Goal: Transaction & Acquisition: Purchase product/service

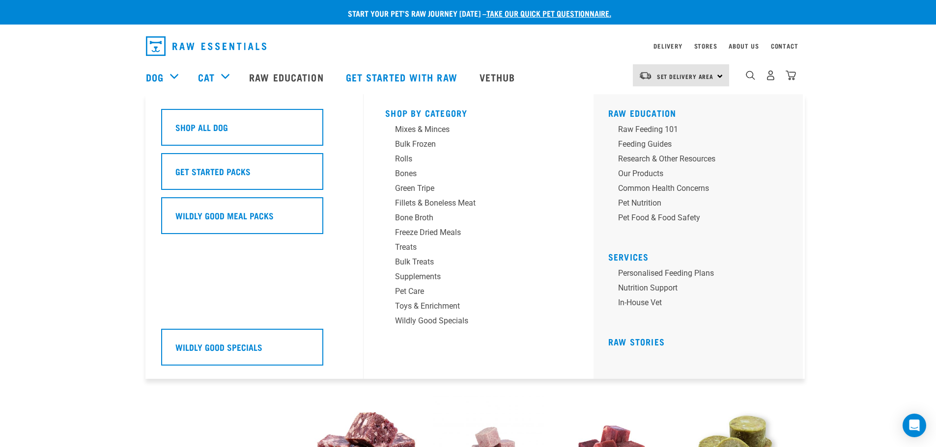
click at [174, 75] on div "Dog" at bounding box center [167, 76] width 42 height 39
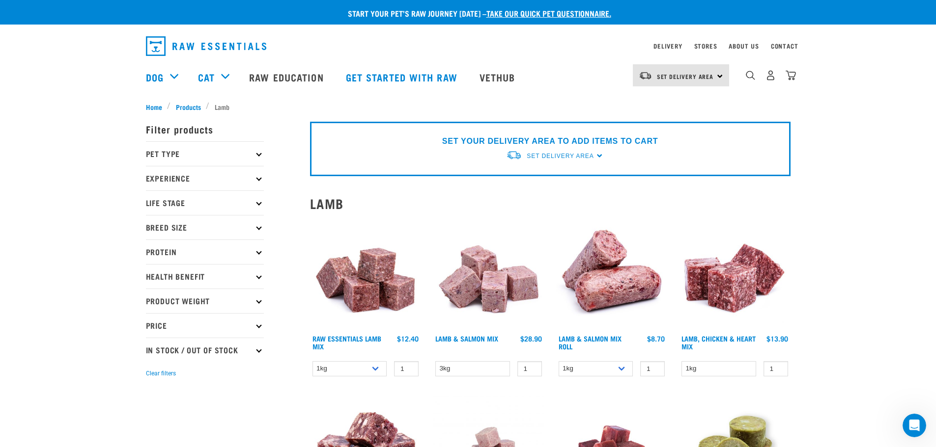
click at [745, 78] on div "dropdown navigation" at bounding box center [750, 75] width 10 height 10
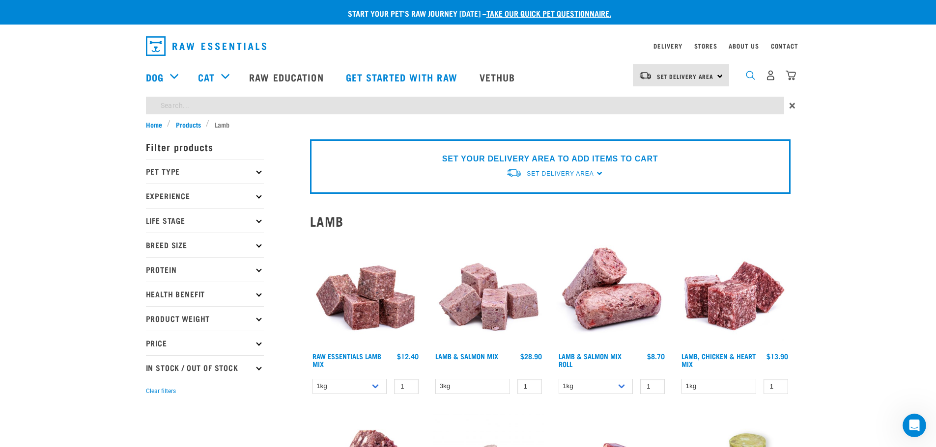
click at [749, 79] on img "dropdown navigation" at bounding box center [750, 75] width 9 height 9
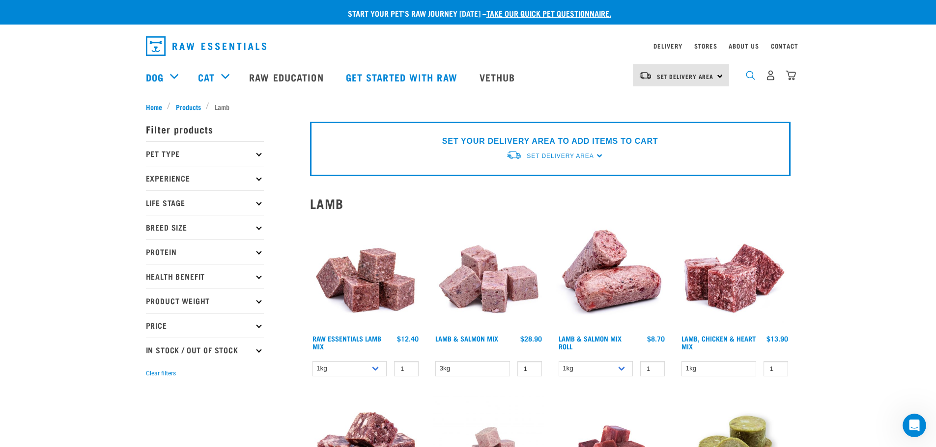
click at [749, 77] on img "dropdown navigation" at bounding box center [750, 75] width 9 height 9
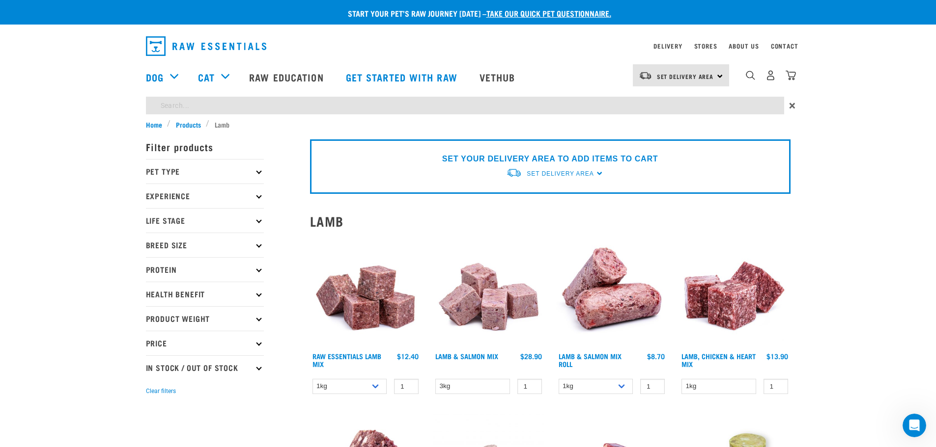
click at [606, 99] on input "search" at bounding box center [465, 106] width 638 height 18
type input "boneless"
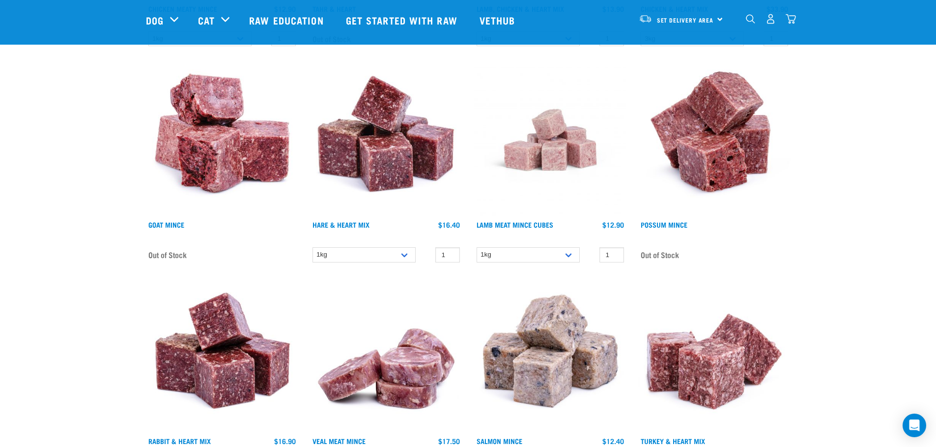
scroll to position [1081, 0]
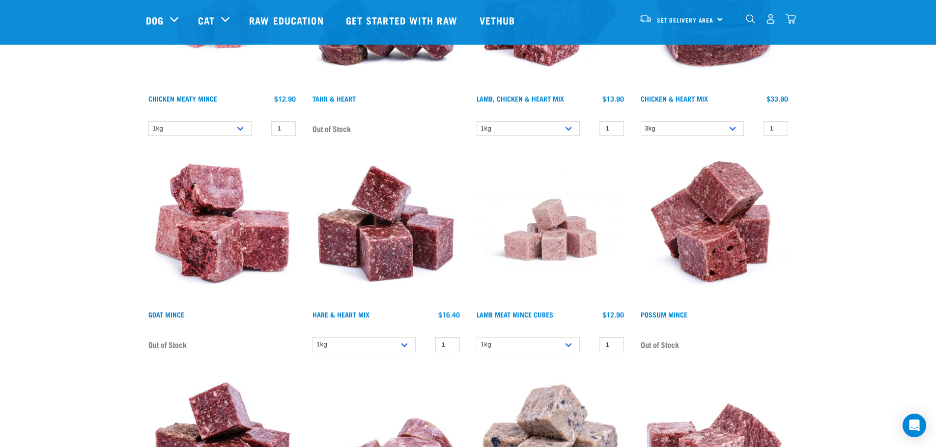
click at [539, 235] on img at bounding box center [550, 230] width 152 height 152
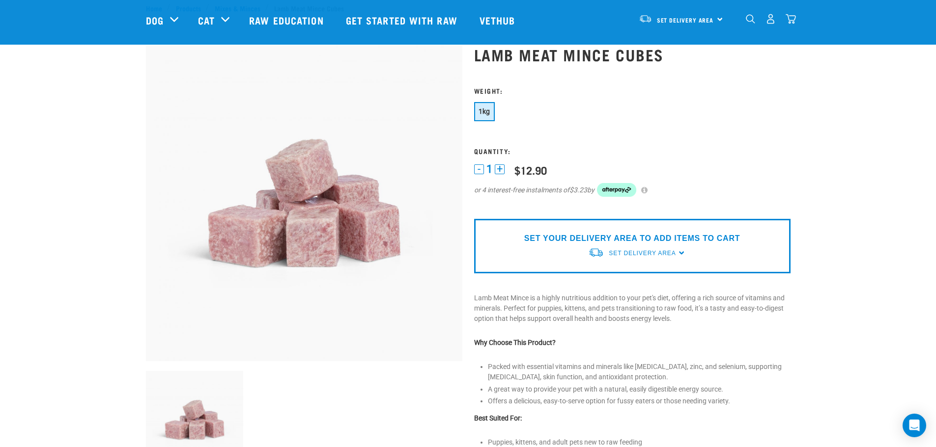
scroll to position [49, 0]
